Goal: Check status: Check status

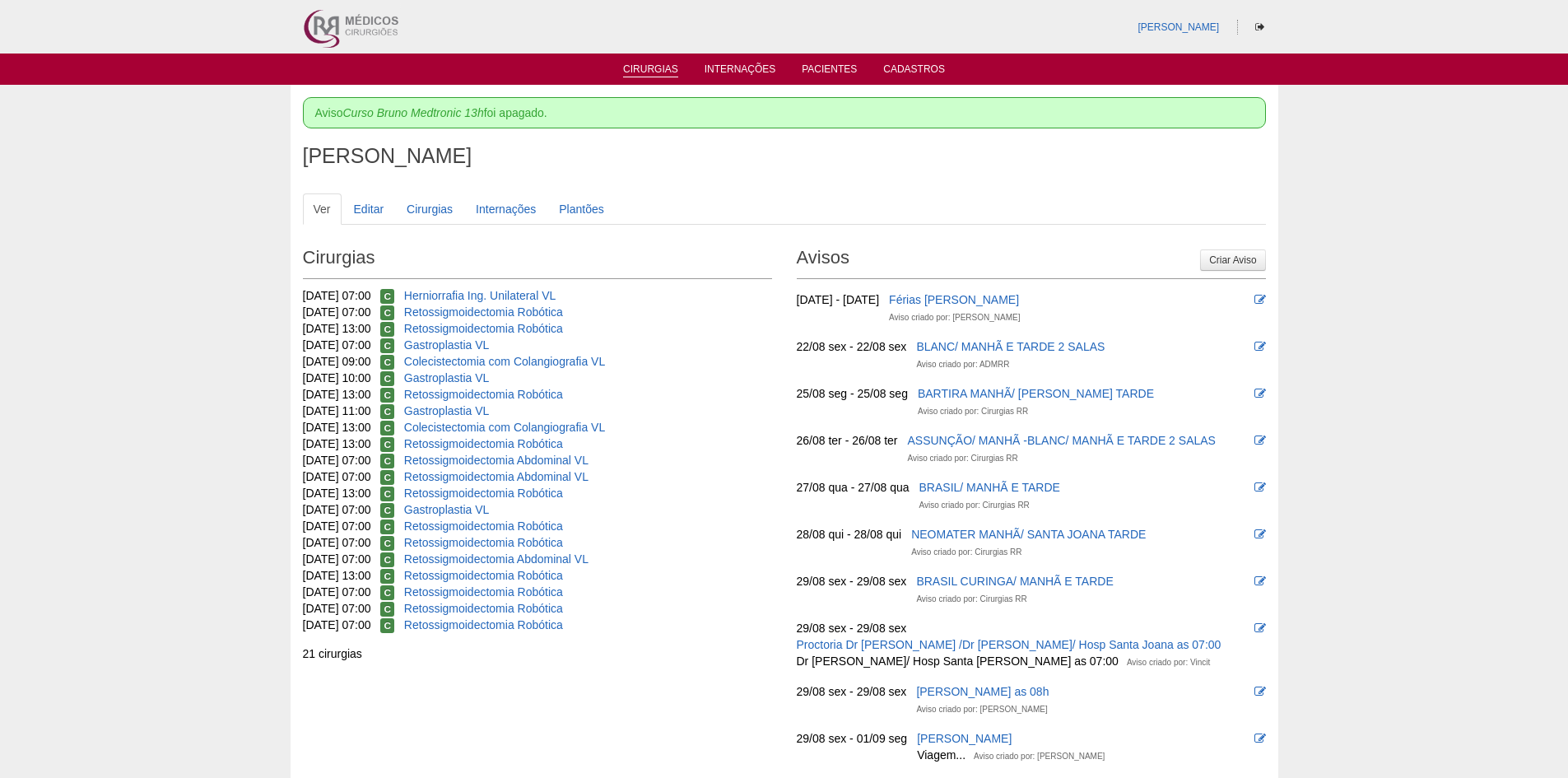
click at [639, 69] on link "Cirurgias" at bounding box center [651, 71] width 55 height 14
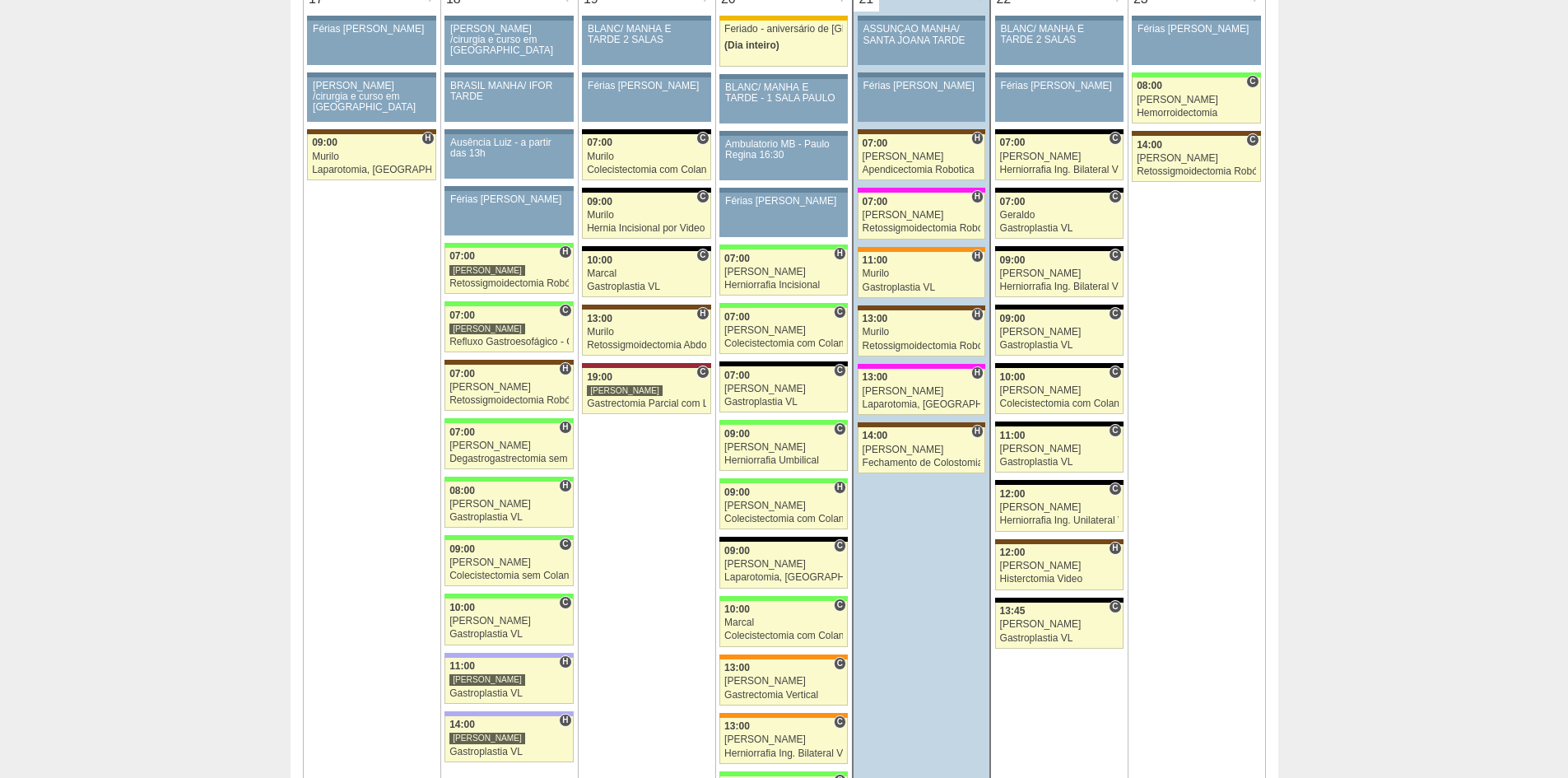
scroll to position [2634, 0]
click at [904, 249] on div at bounding box center [921, 250] width 128 height 5
click at [904, 267] on div "11:00" at bounding box center [921, 261] width 119 height 11
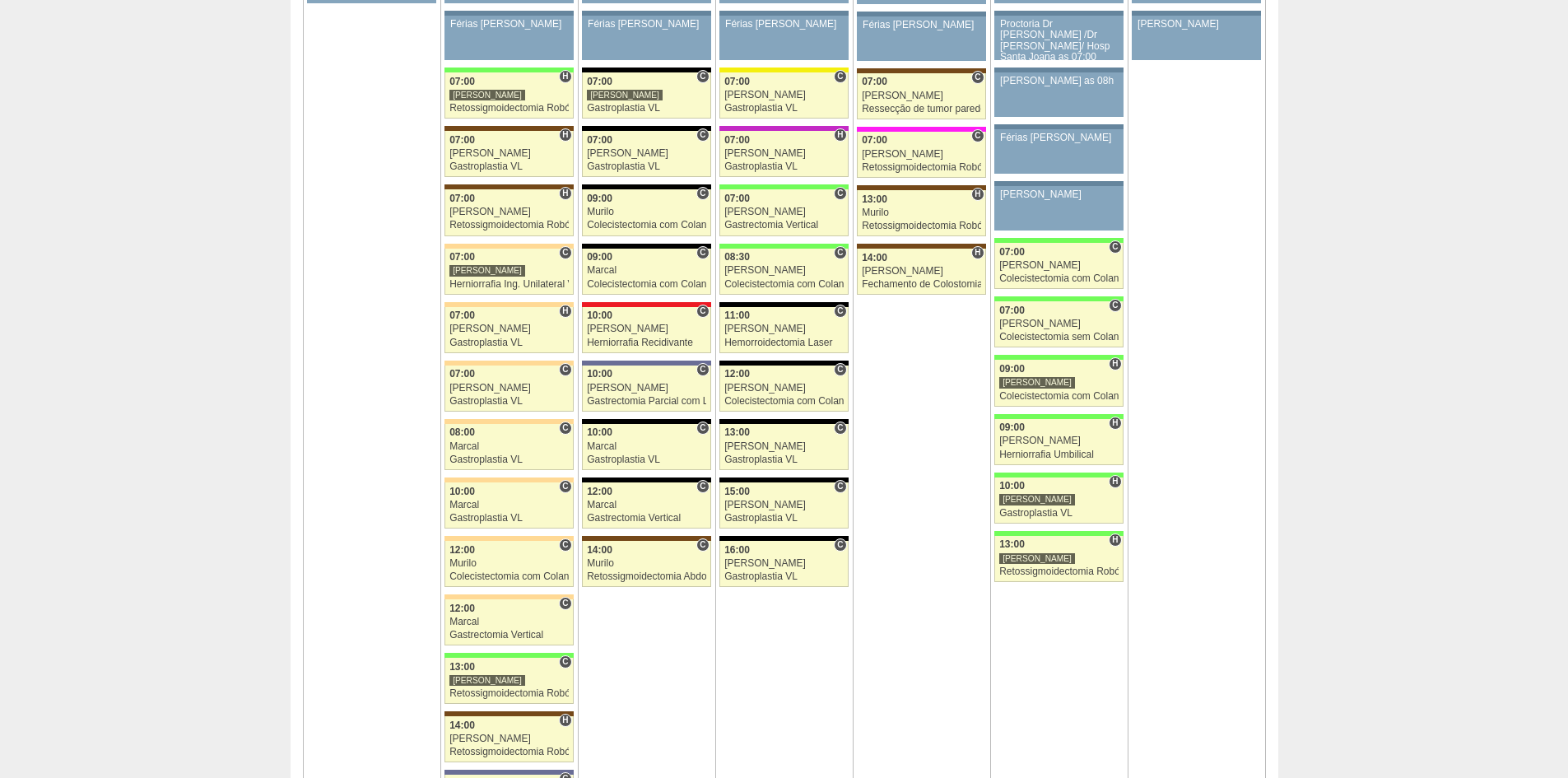
scroll to position [3781, 0]
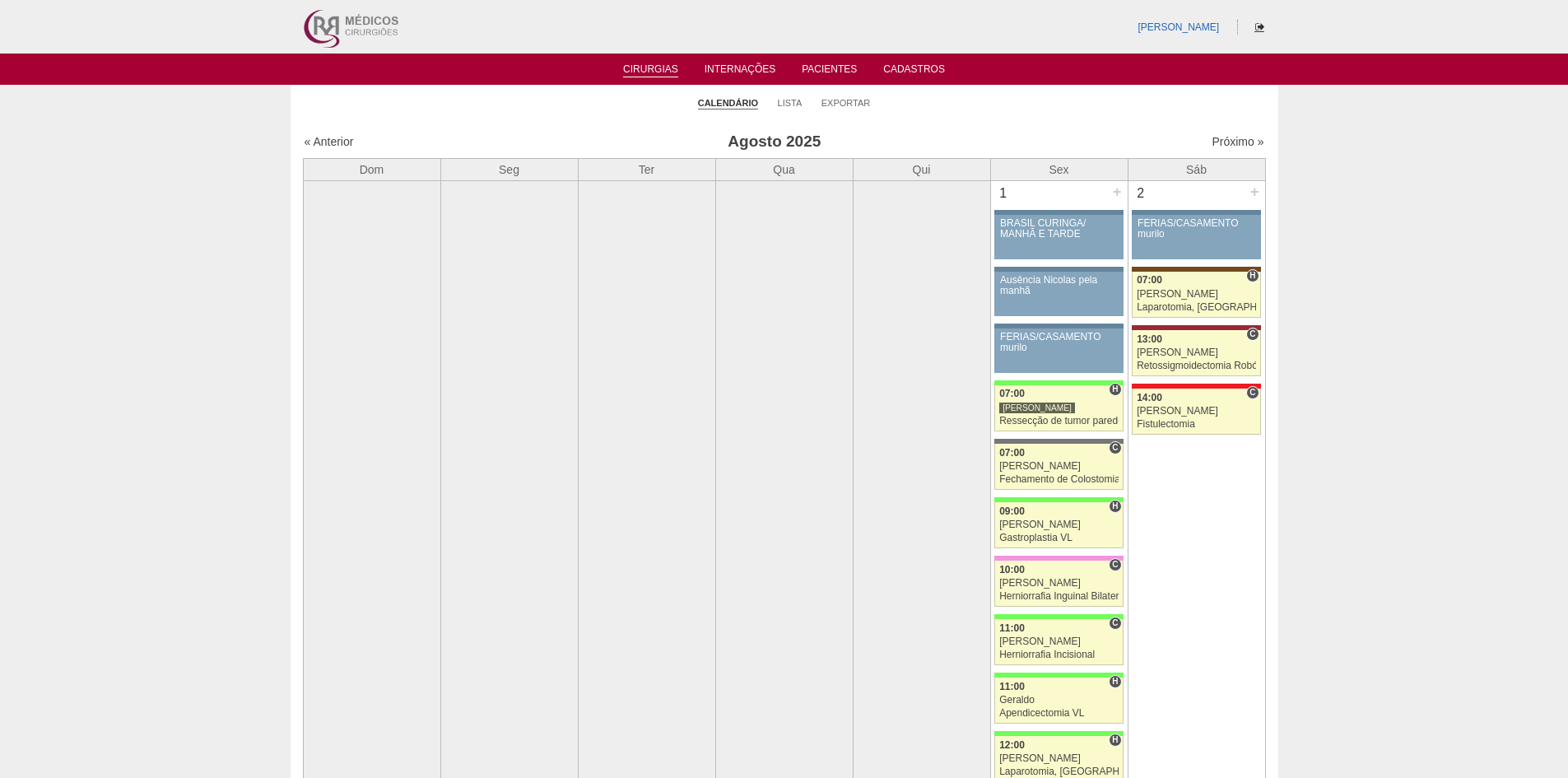
click at [1256, 24] on icon at bounding box center [1259, 27] width 9 height 10
